Goal: Task Accomplishment & Management: Manage account settings

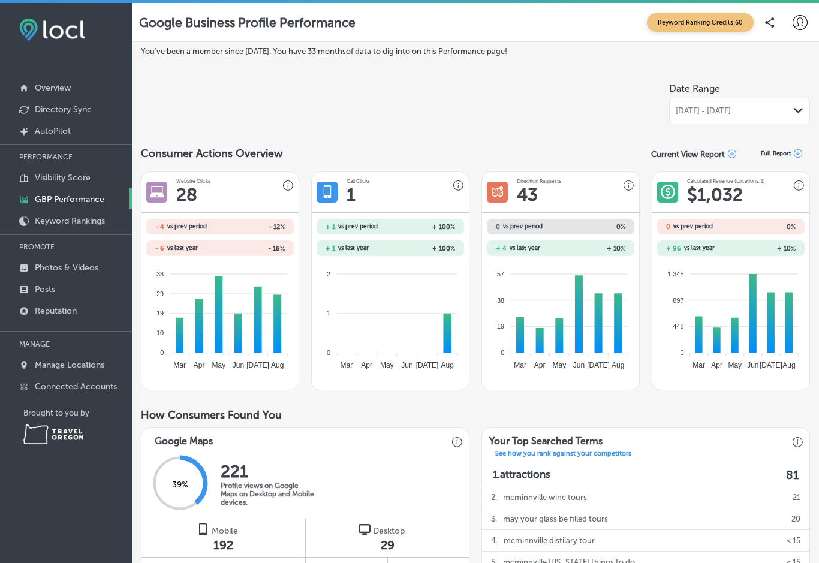
click at [104, 391] on p "Connected Accounts" at bounding box center [76, 386] width 82 height 10
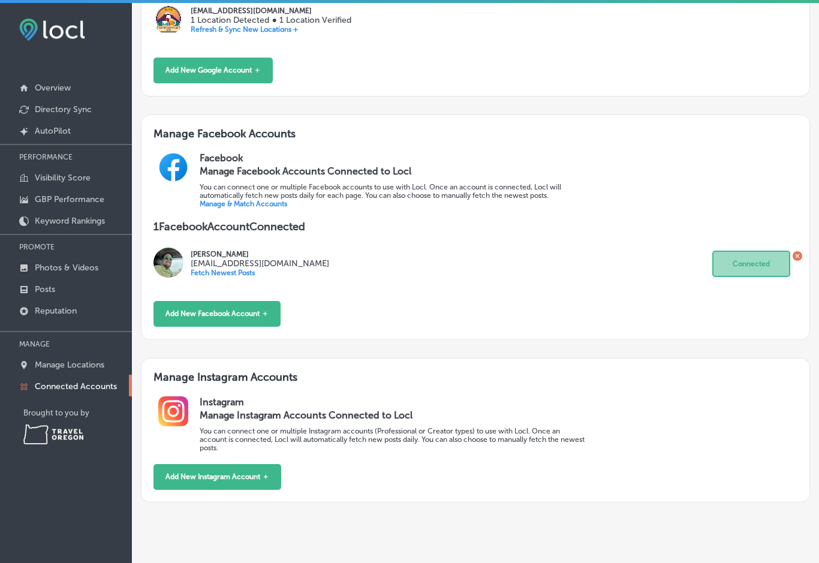
scroll to position [260, 0]
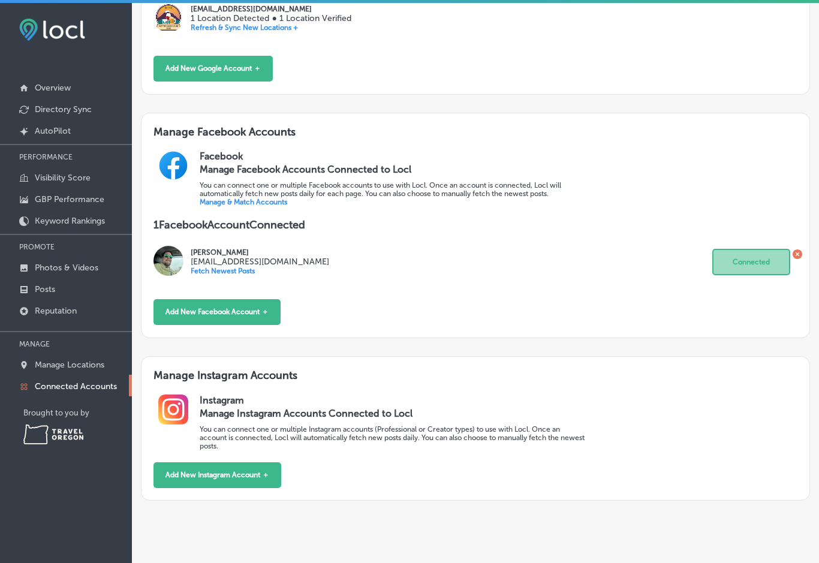
click at [273, 485] on button "Add New Instagram Account ＋" at bounding box center [217, 475] width 128 height 26
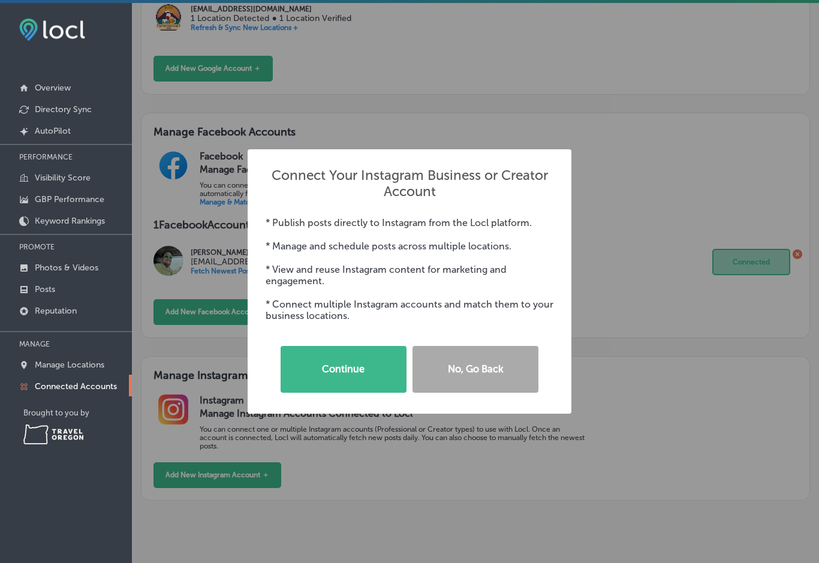
click at [377, 375] on button "Continue" at bounding box center [343, 369] width 126 height 47
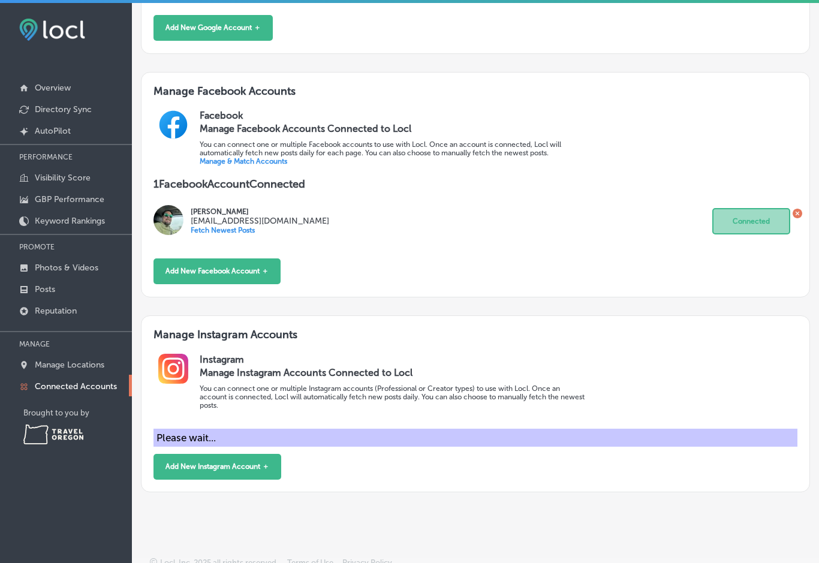
scroll to position [300, 0]
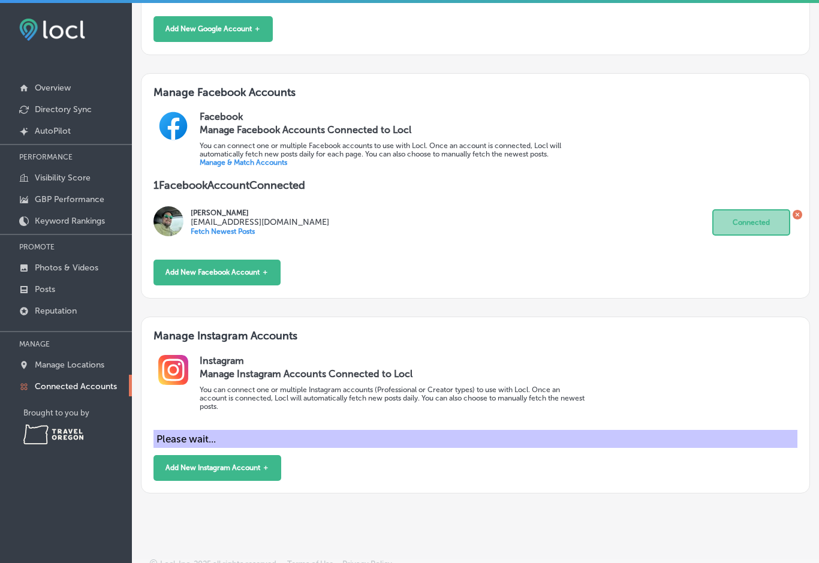
click at [412, 448] on div "Please wait..." at bounding box center [474, 439] width 643 height 18
click at [245, 279] on button "Add New Facebook Account ＋" at bounding box center [216, 273] width 127 height 26
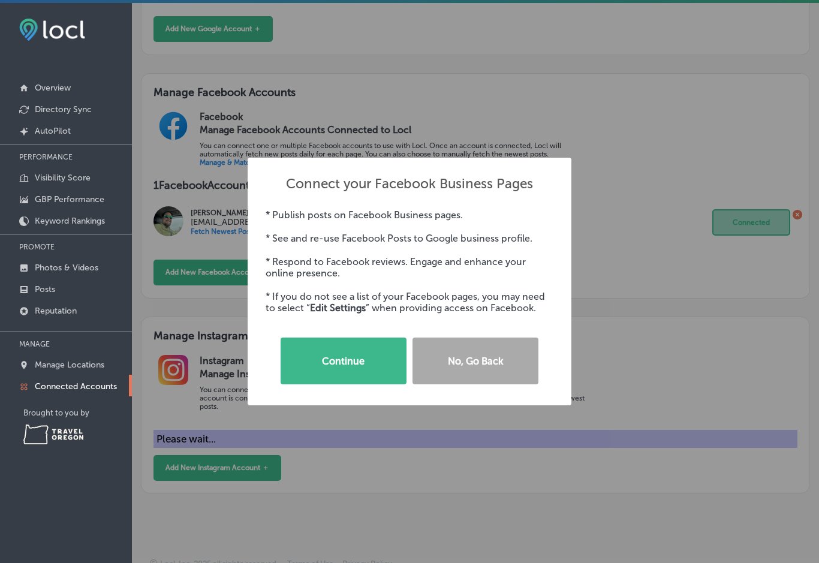
click at [375, 366] on button "Continue" at bounding box center [343, 360] width 126 height 47
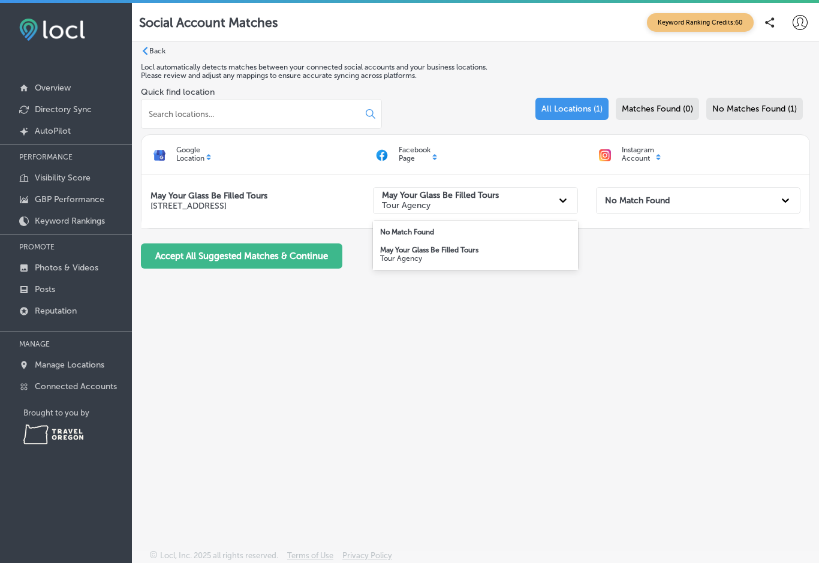
click at [440, 254] on strong "May Your Glass Be Filled Tours" at bounding box center [429, 250] width 98 height 8
click at [334, 256] on button "Accept All Suggested Matches & Continue" at bounding box center [241, 255] width 201 height 25
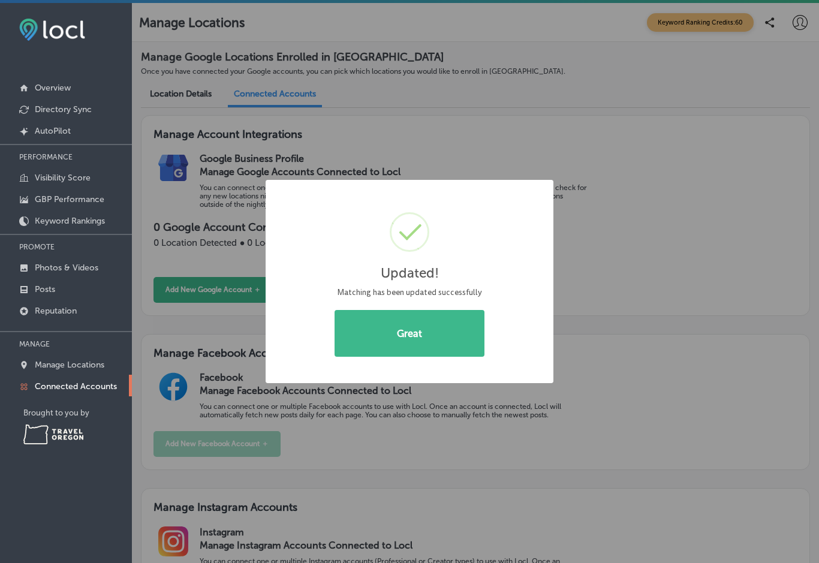
click at [424, 343] on button "Great" at bounding box center [409, 333] width 150 height 47
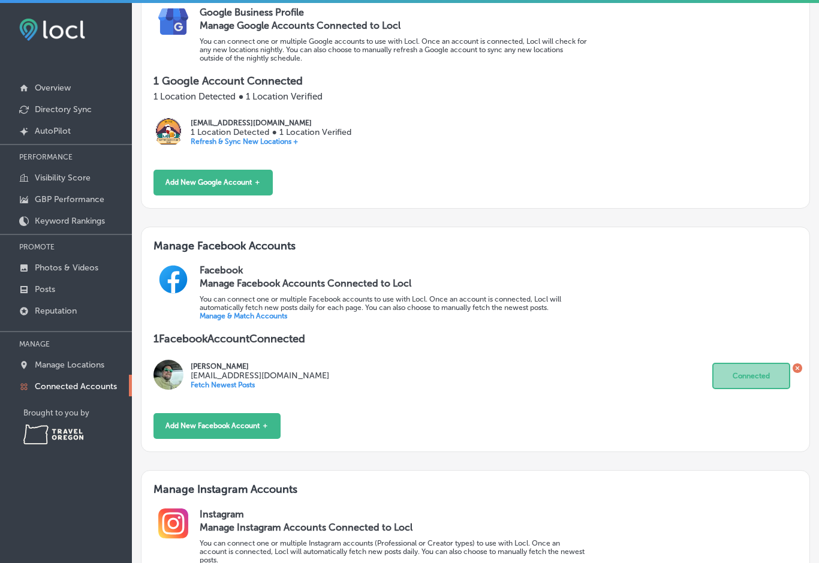
scroll to position [143, 0]
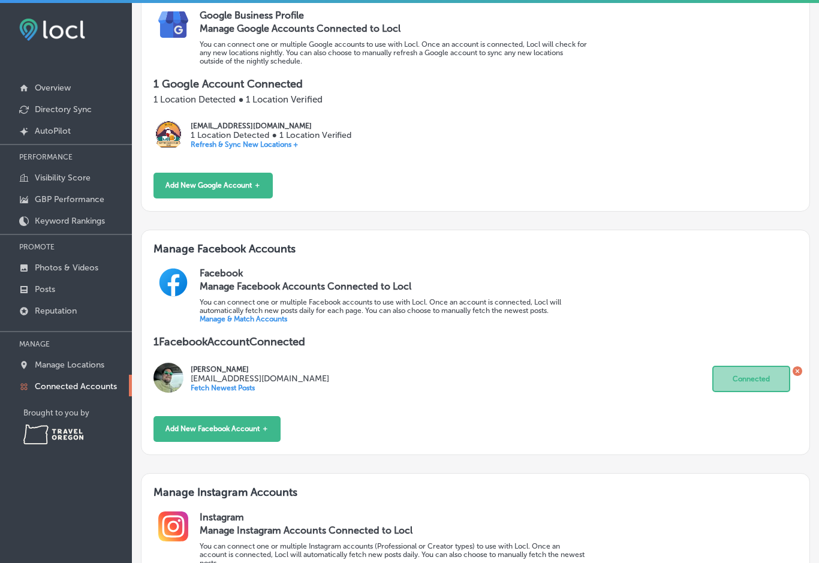
click at [299, 147] on p "Refresh & Sync New Locations +" at bounding box center [271, 144] width 160 height 8
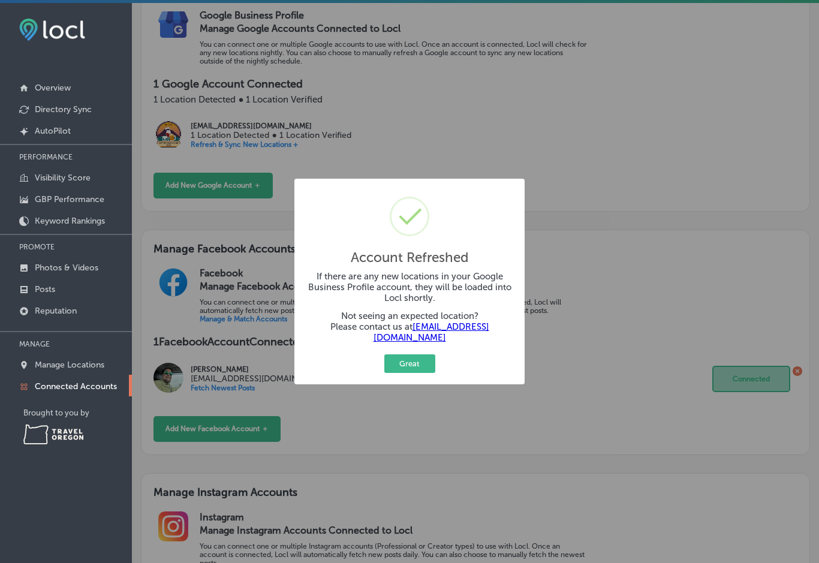
click at [418, 359] on button "Great" at bounding box center [409, 363] width 51 height 19
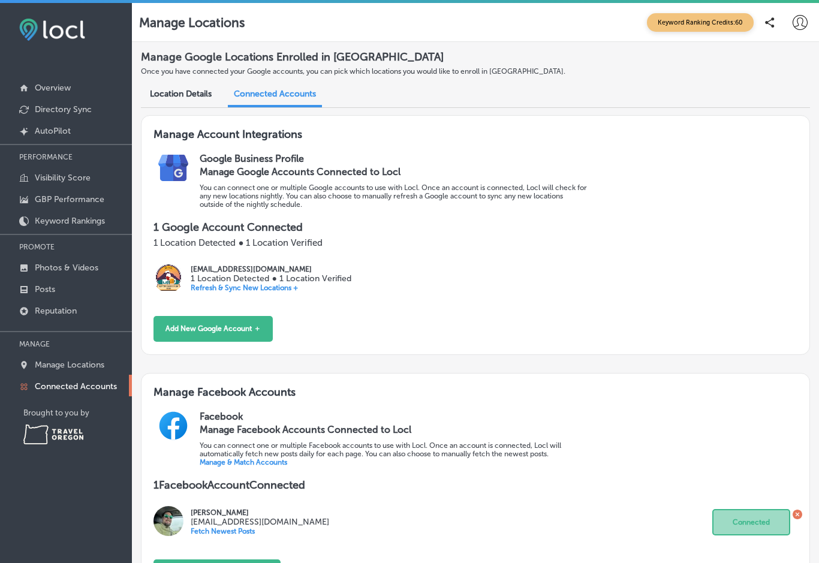
scroll to position [0, 0]
click at [69, 92] on p "Overview" at bounding box center [53, 88] width 36 height 10
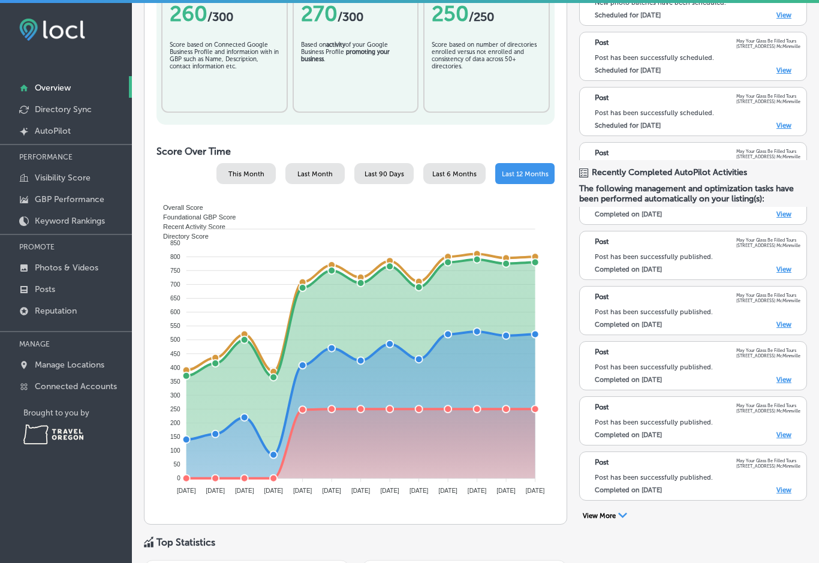
scroll to position [270, 0]
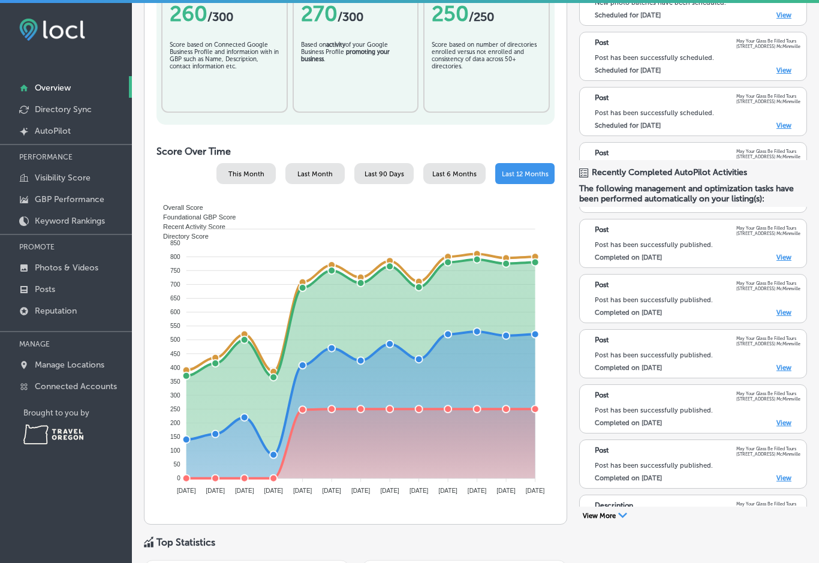
click at [623, 518] on icon "Path Created with Sketch." at bounding box center [622, 514] width 9 height 5
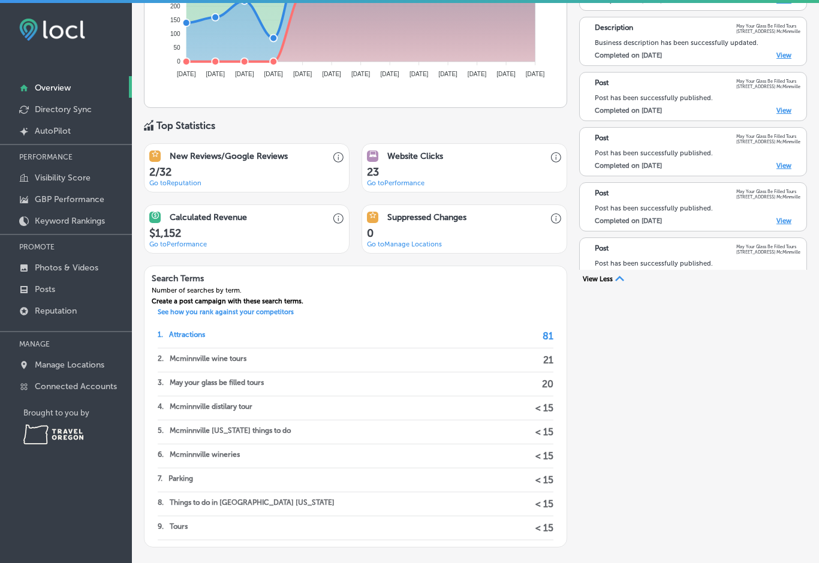
scroll to position [684, 0]
